Goal: Find specific fact: Find specific fact

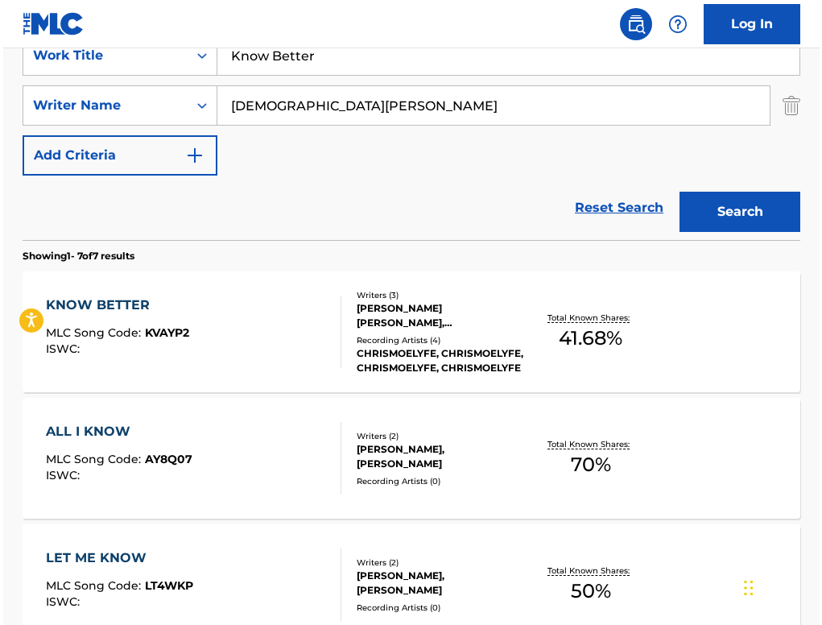
scroll to position [323, 0]
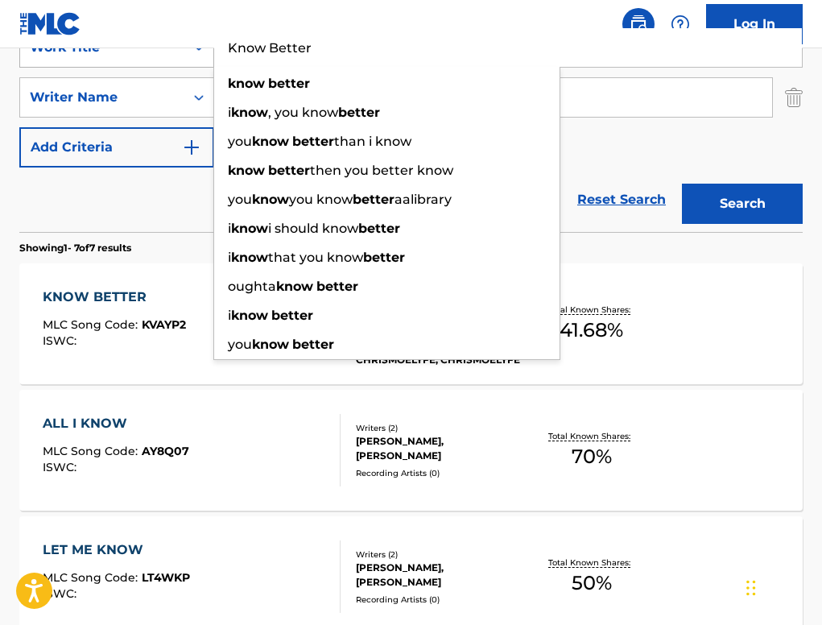
drag, startPoint x: 347, startPoint y: 58, endPoint x: 211, endPoint y: 56, distance: 136.0
click at [211, 56] on div "SearchWithCriteria5009b8ee-e83b-4ad2-a951-233ce05f3969 Work Title Know Better k…" at bounding box center [410, 47] width 783 height 40
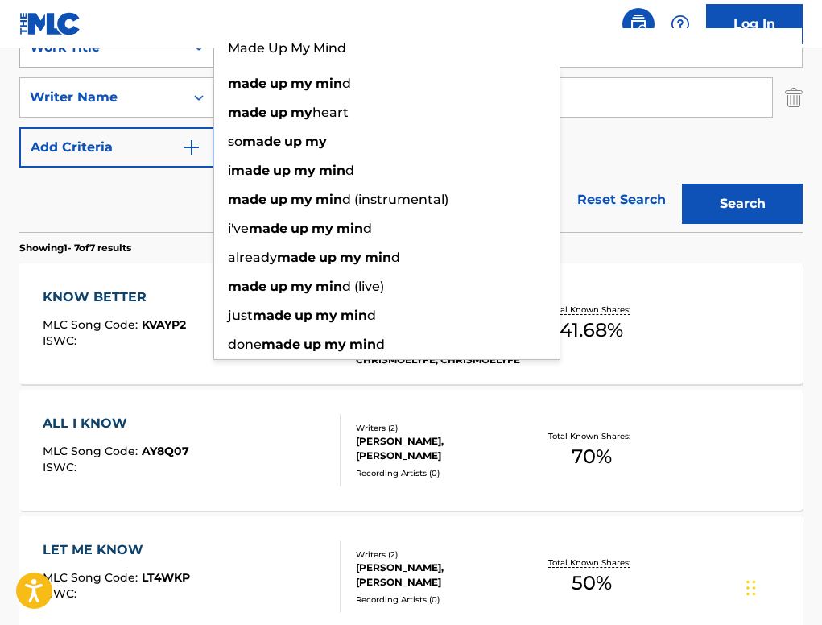
type input "Made Up My Mind"
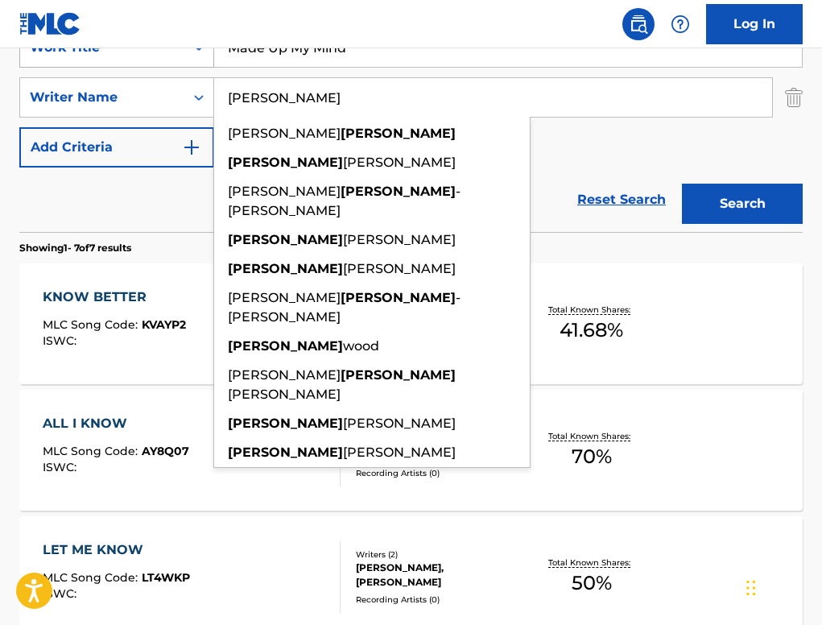
type input "[PERSON_NAME]"
click at [682, 184] on button "Search" at bounding box center [742, 204] width 121 height 40
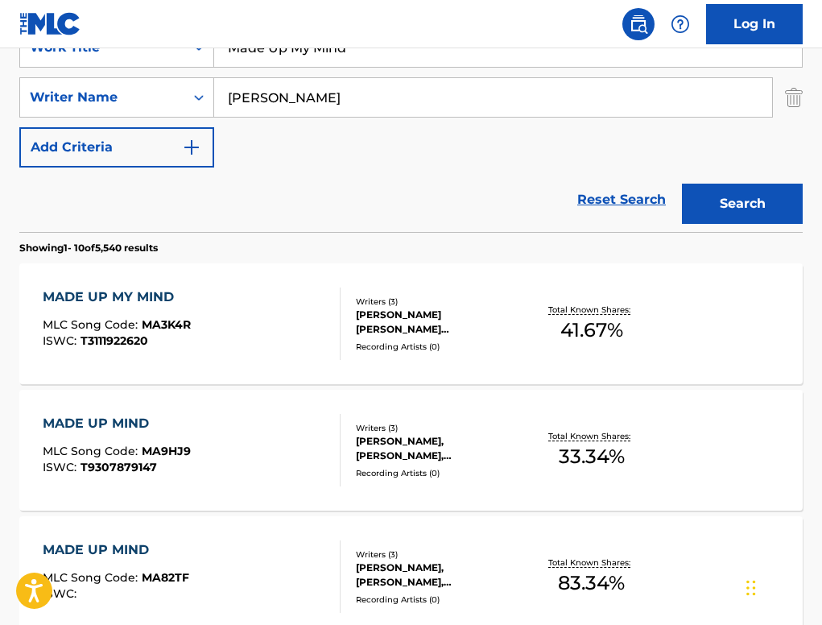
click at [132, 303] on div "MADE UP MY MIND" at bounding box center [117, 296] width 148 height 19
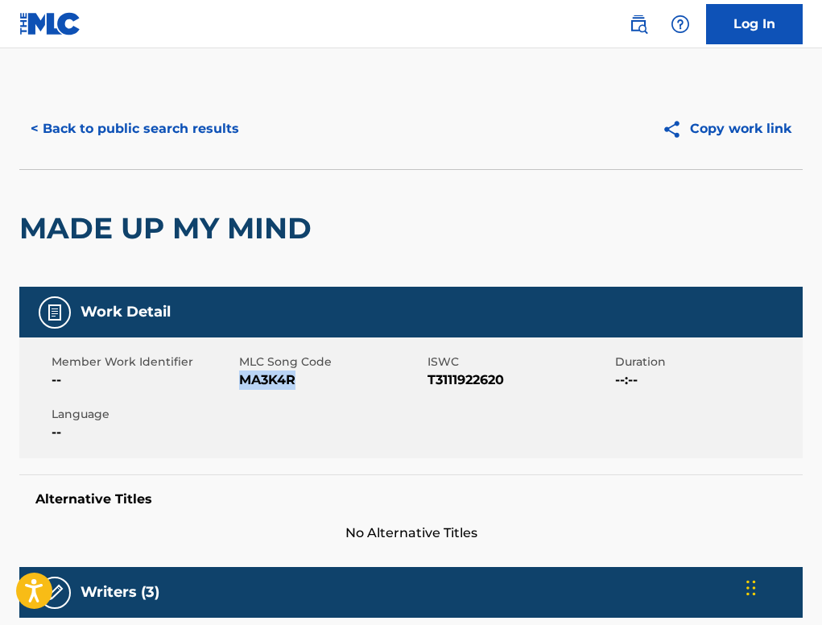
drag, startPoint x: 298, startPoint y: 383, endPoint x: 241, endPoint y: 383, distance: 57.1
click at [241, 383] on span "MA3K4R" at bounding box center [331, 379] width 184 height 19
copy span "MA3K4R"
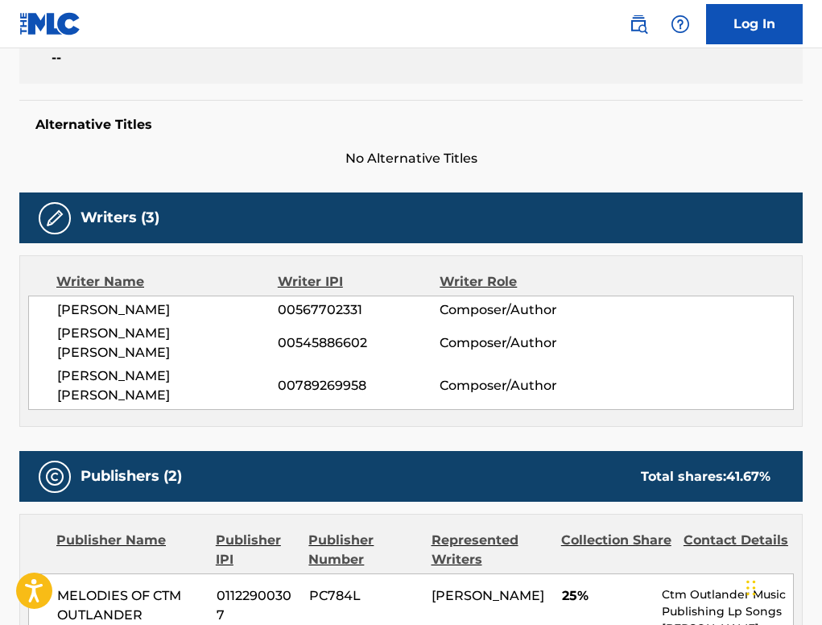
scroll to position [354, 0]
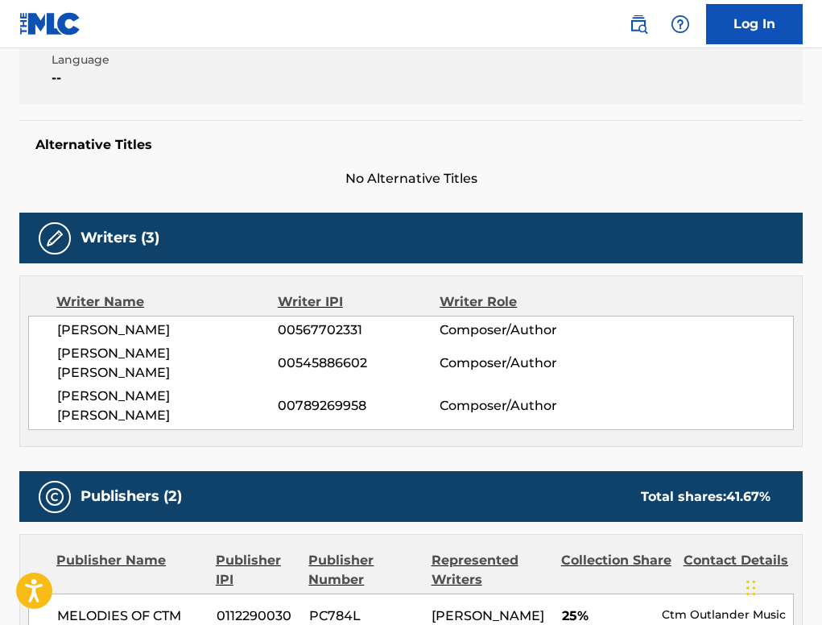
scroll to position [323, 0]
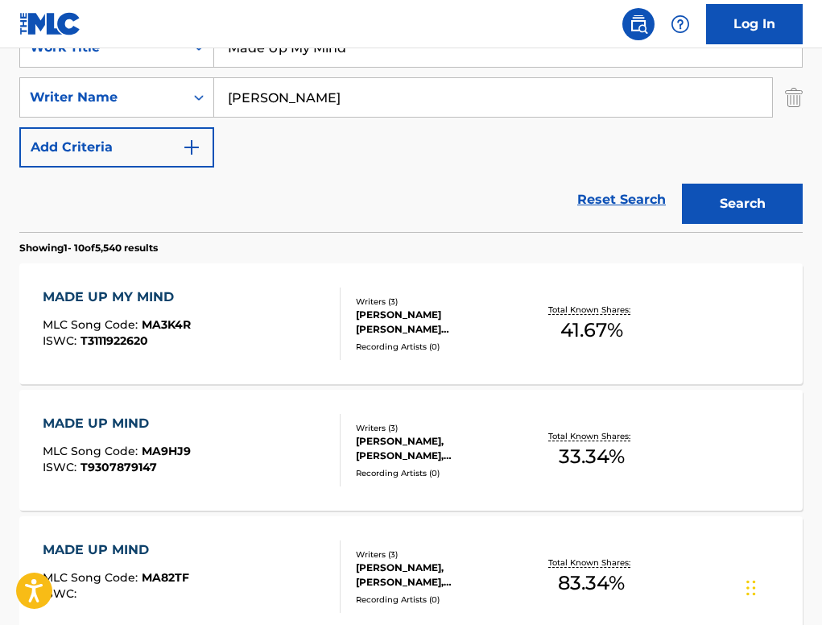
click at [122, 305] on div "MADE UP MY MIND" at bounding box center [117, 296] width 148 height 19
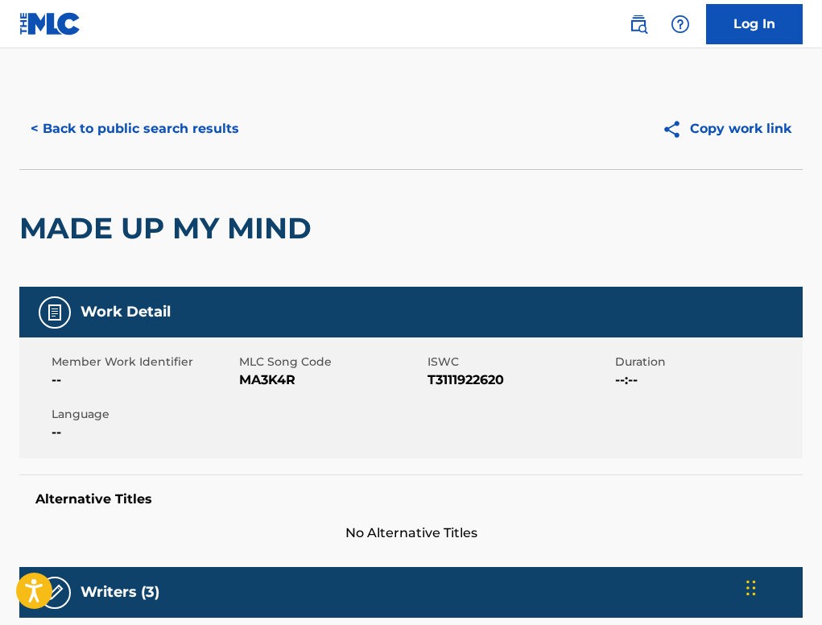
click at [168, 115] on button "< Back to public search results" at bounding box center [134, 129] width 231 height 40
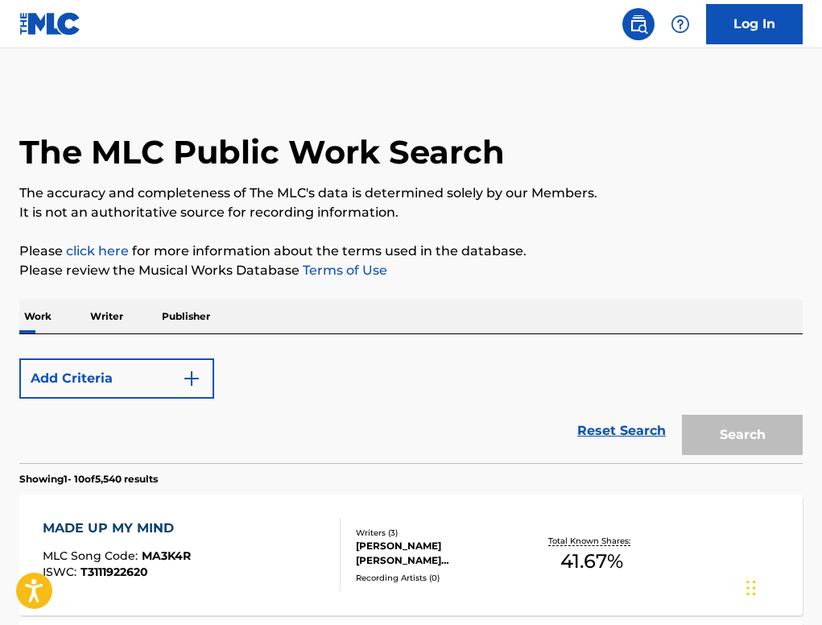
scroll to position [323, 0]
